Goal: Book appointment/travel/reservation

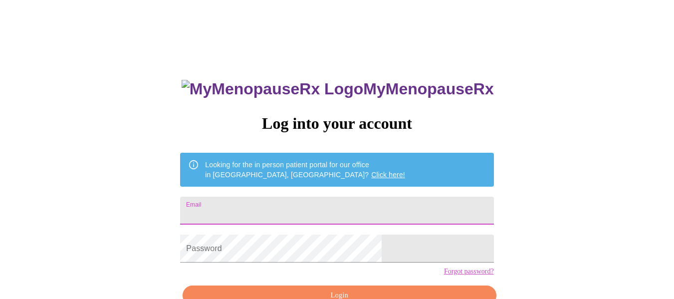
click at [344, 212] on input "Email" at bounding box center [336, 211] width 313 height 28
type input "[EMAIL_ADDRESS][DOMAIN_NAME]"
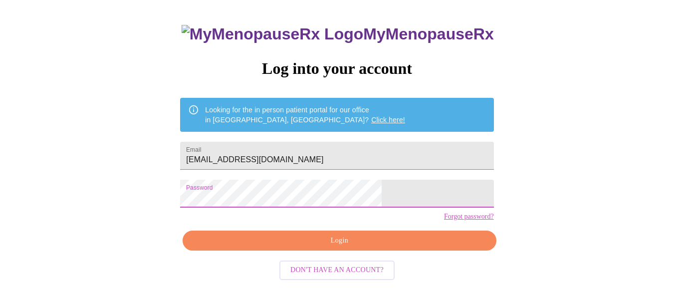
scroll to position [58, 0]
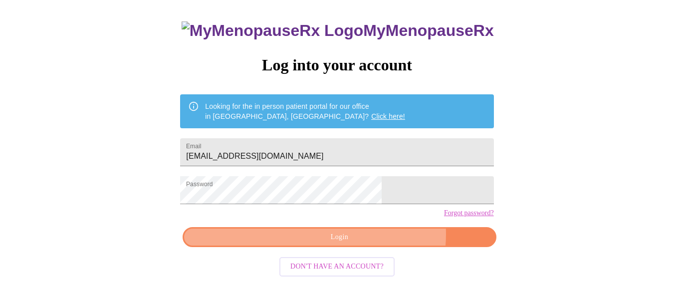
click at [371, 244] on span "Login" at bounding box center [339, 237] width 290 height 12
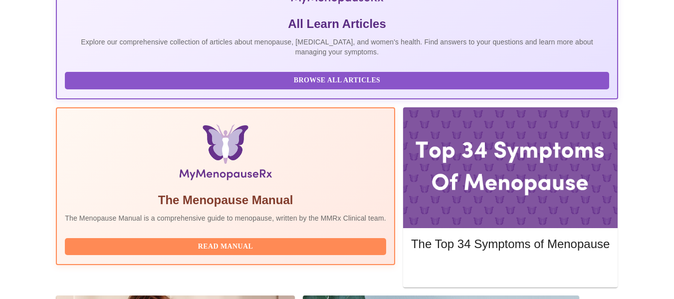
scroll to position [328, 0]
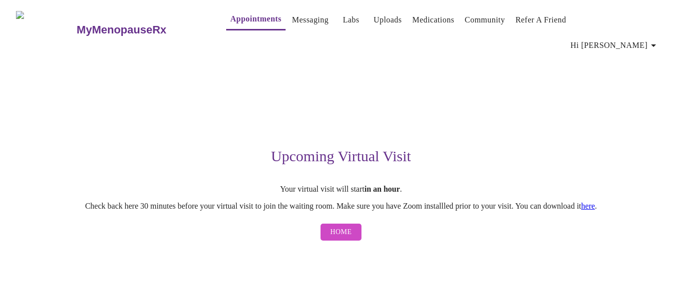
click at [595, 202] on link "here" at bounding box center [588, 206] width 14 height 8
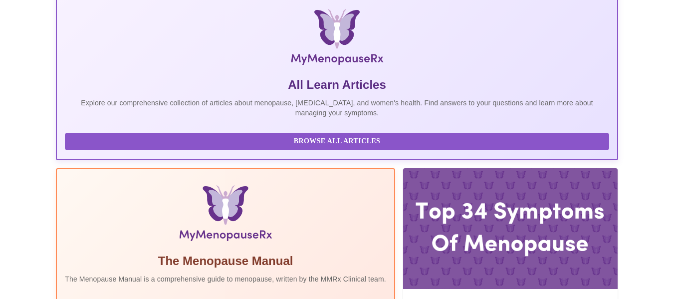
scroll to position [328, 0]
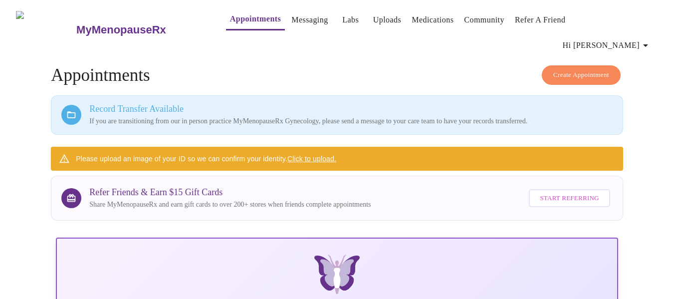
scroll to position [47, 0]
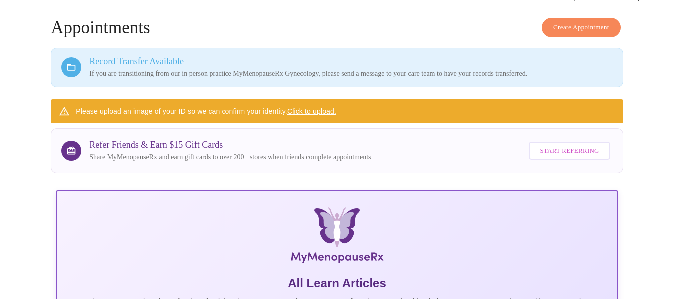
click at [325, 107] on link "Click to upload." at bounding box center [311, 111] width 49 height 8
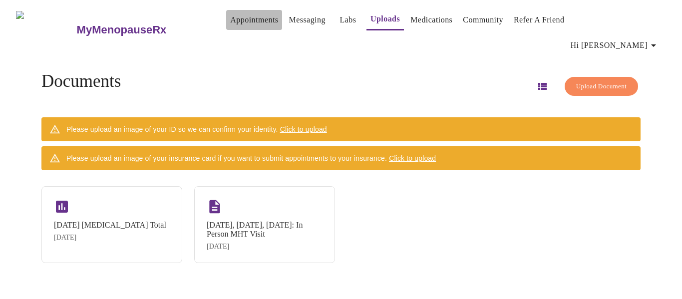
click at [231, 23] on link "Appointments" at bounding box center [254, 20] width 48 height 14
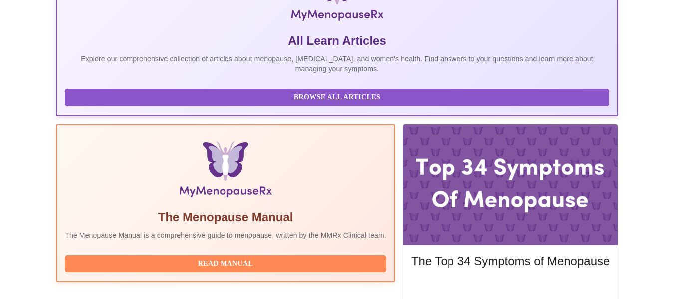
scroll to position [328, 0]
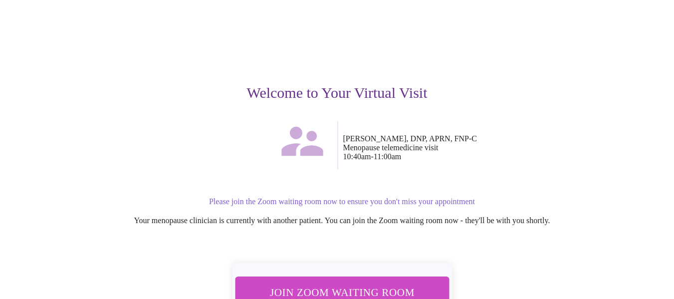
scroll to position [118, 0]
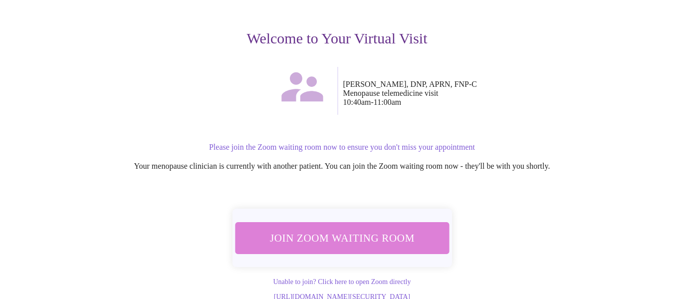
click at [355, 229] on span "Join Zoom Waiting Room" at bounding box center [342, 238] width 188 height 18
